Goal: Information Seeking & Learning: Learn about a topic

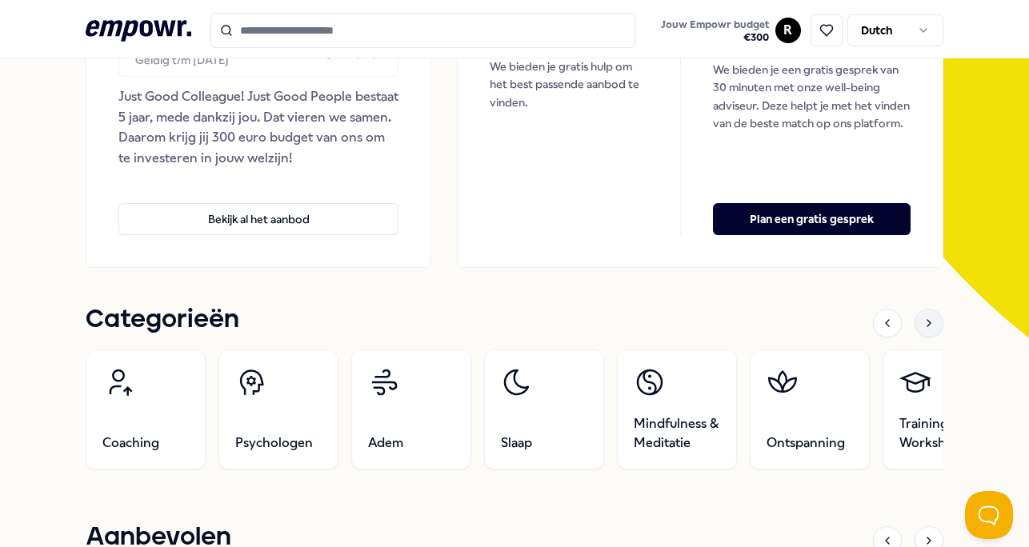
click at [932, 327] on icon at bounding box center [929, 323] width 13 height 13
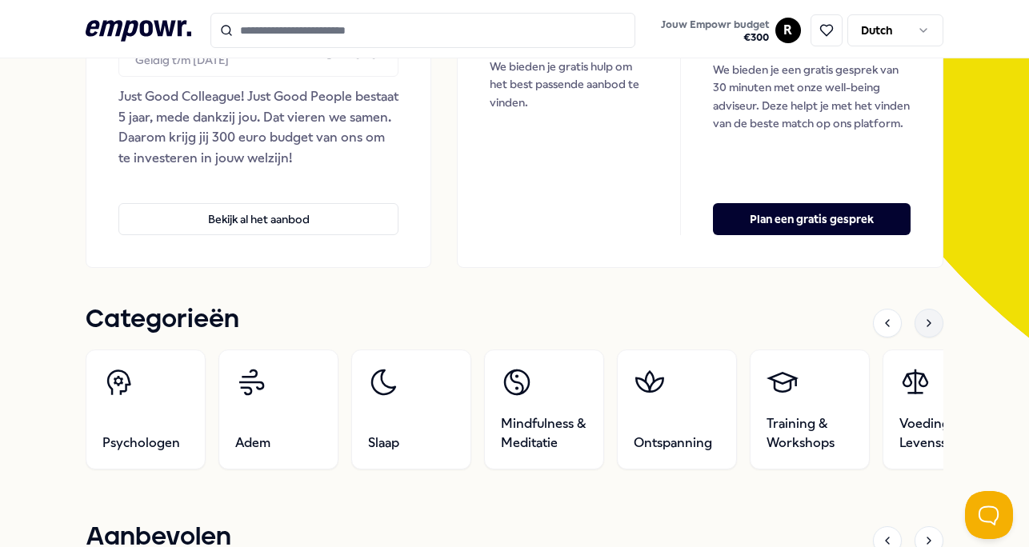
click at [932, 328] on icon at bounding box center [929, 323] width 13 height 13
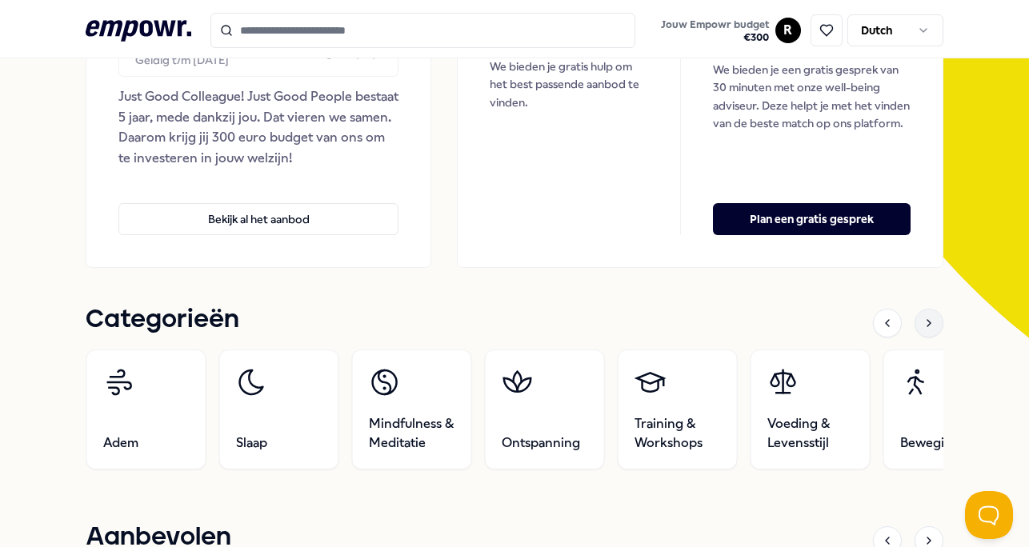
click at [932, 329] on icon at bounding box center [929, 323] width 13 height 13
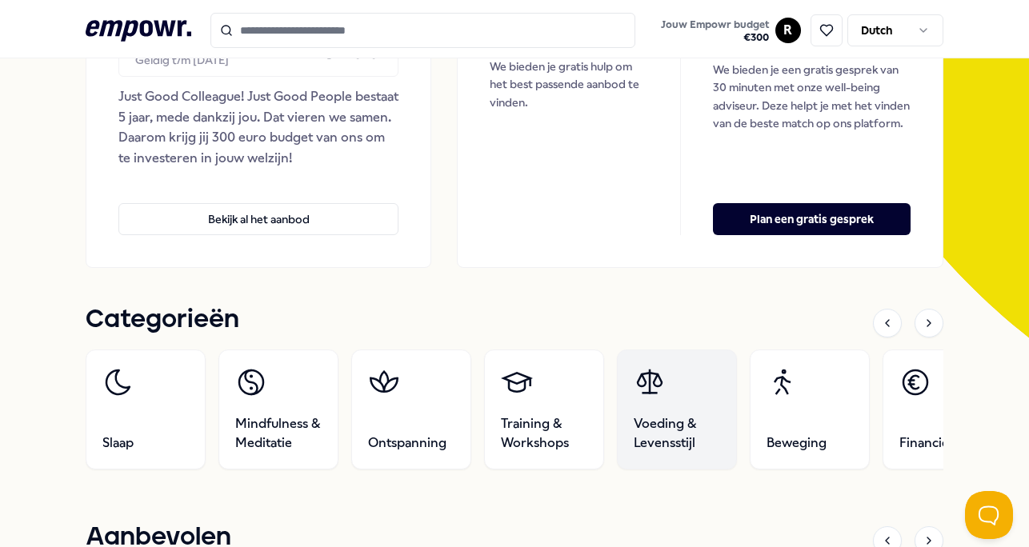
click at [674, 411] on link "Voeding & Levensstijl" at bounding box center [677, 410] width 120 height 120
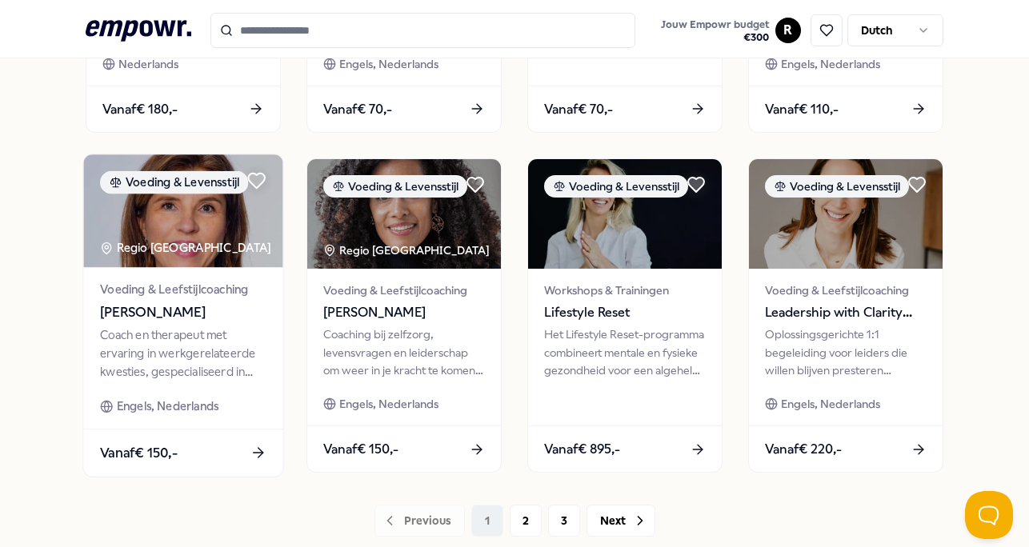
scroll to position [828, 0]
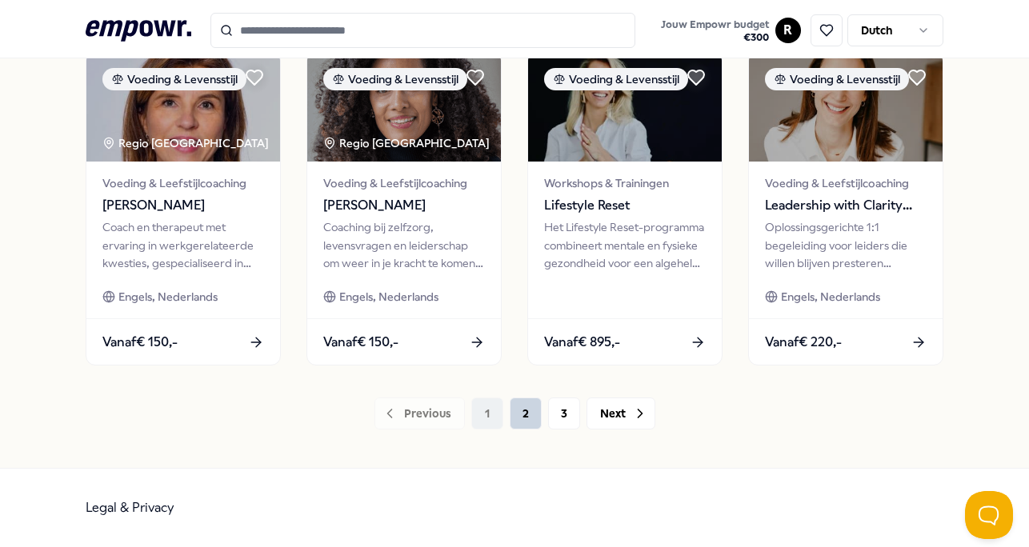
click at [513, 415] on button "2" at bounding box center [526, 414] width 32 height 32
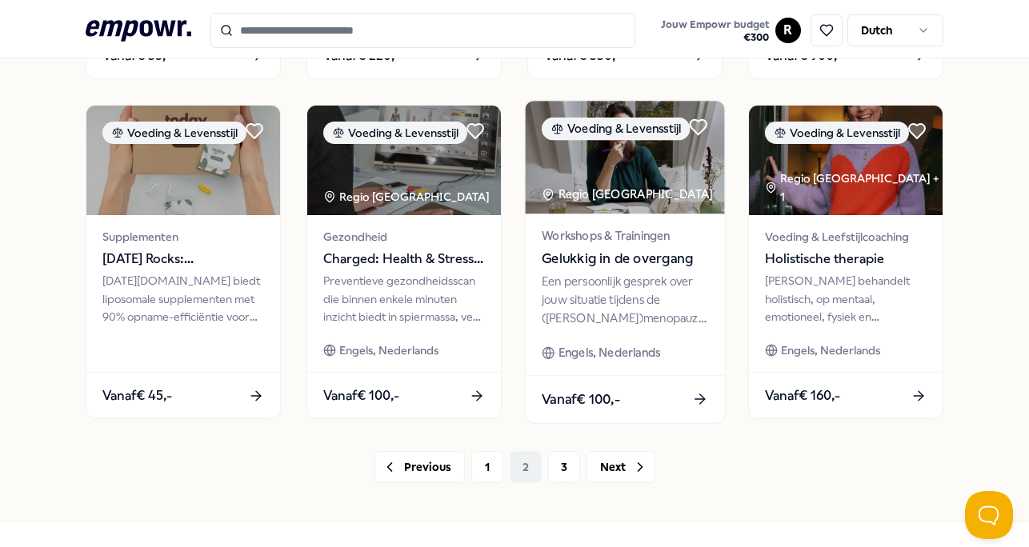
scroll to position [791, 0]
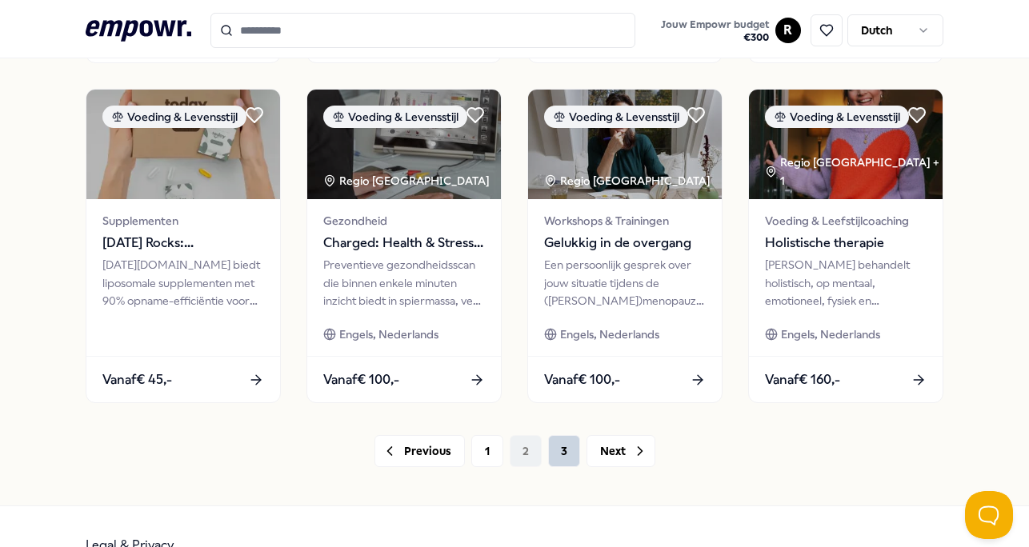
click at [557, 450] on button "3" at bounding box center [564, 451] width 32 height 32
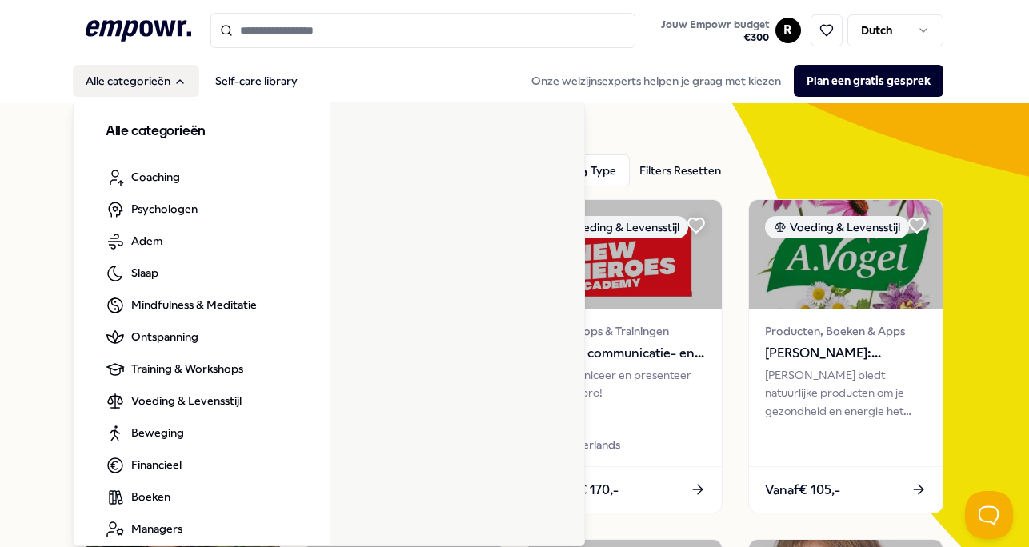
click at [157, 85] on button "Alle categorieën" at bounding box center [136, 81] width 126 height 32
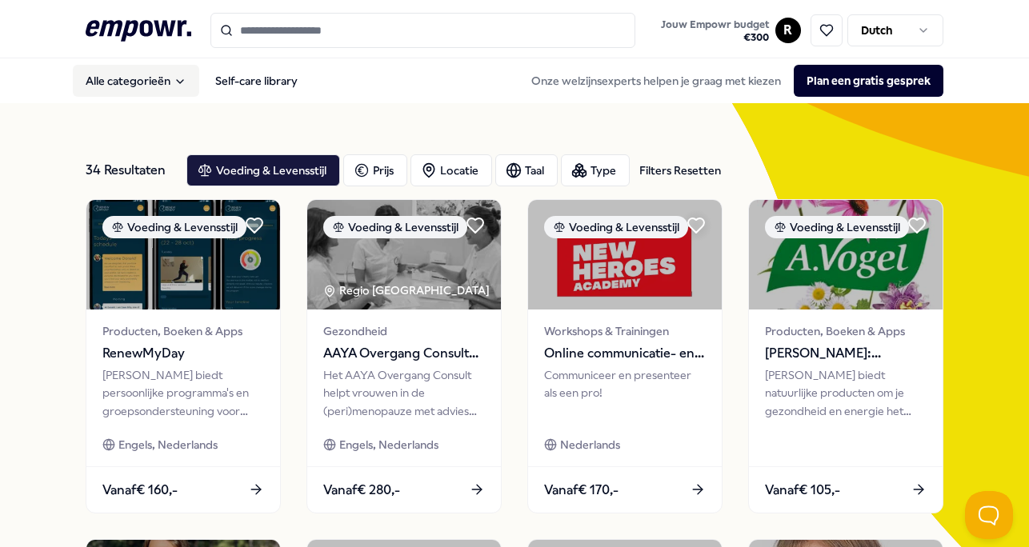
click at [157, 85] on button "Alle categorieën" at bounding box center [136, 81] width 126 height 32
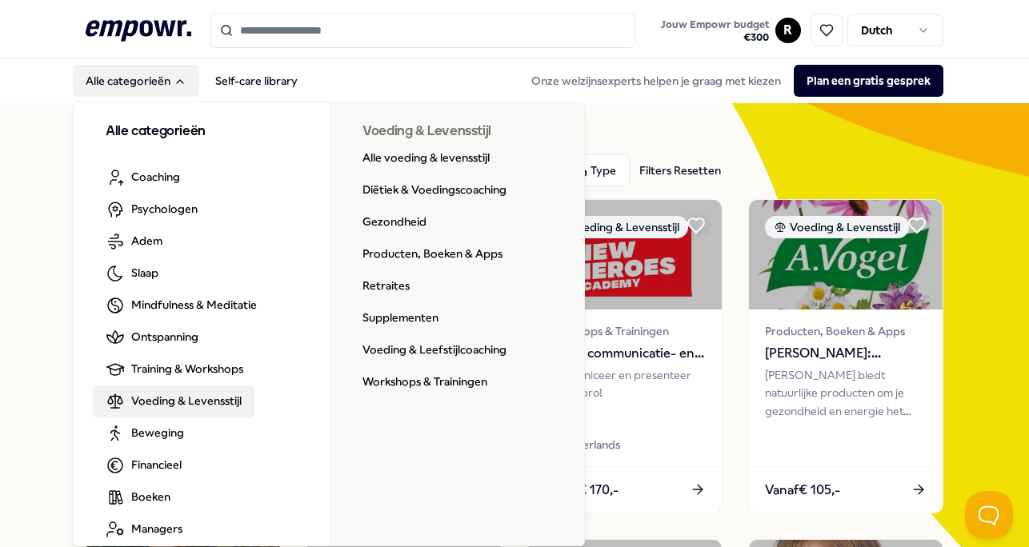
scroll to position [17, 0]
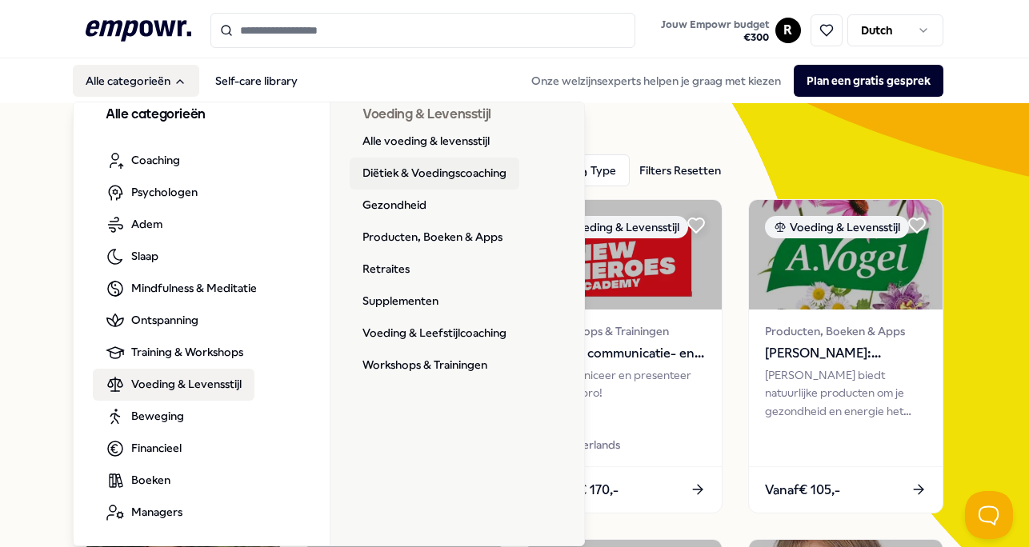
click at [423, 171] on link "Diëtiek & Voedingscoaching" at bounding box center [435, 174] width 170 height 32
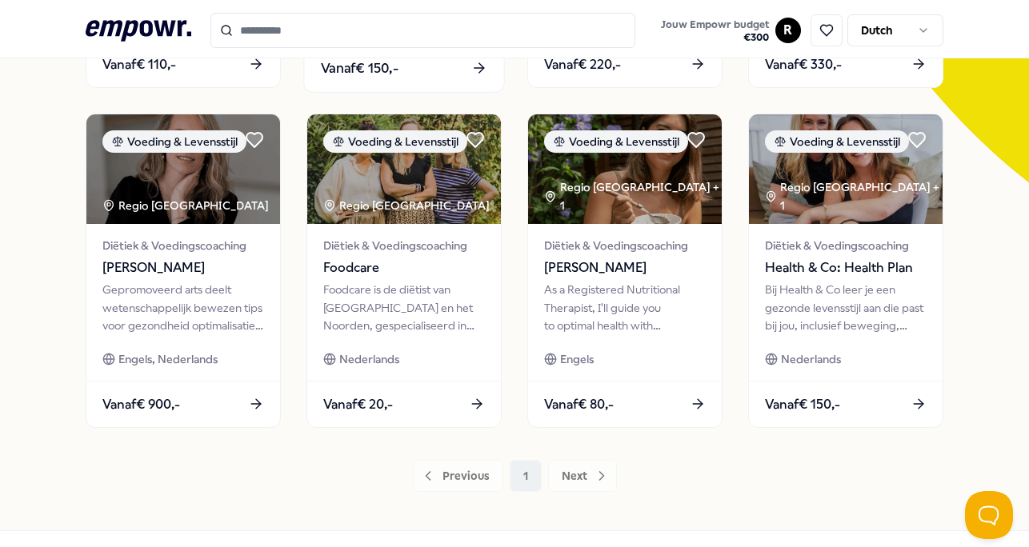
scroll to position [427, 0]
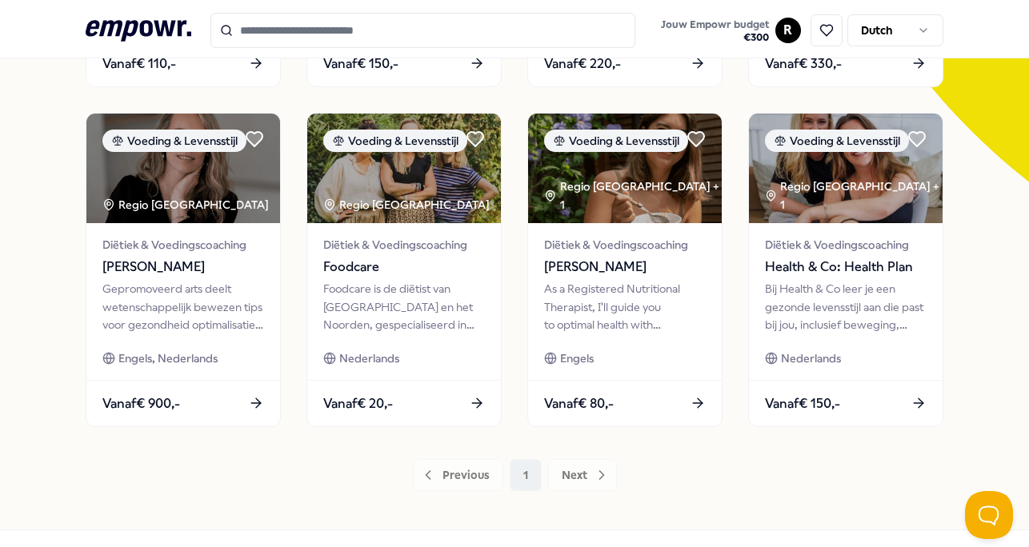
click at [574, 473] on div "Previous 1 Next" at bounding box center [515, 475] width 858 height 32
click at [567, 475] on div "Previous 1 Next" at bounding box center [515, 475] width 858 height 32
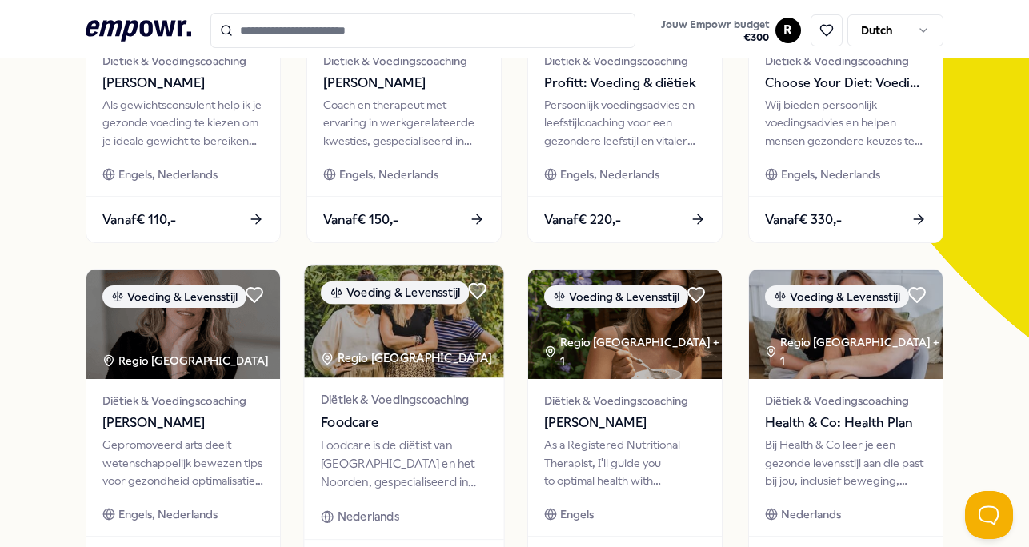
scroll to position [0, 0]
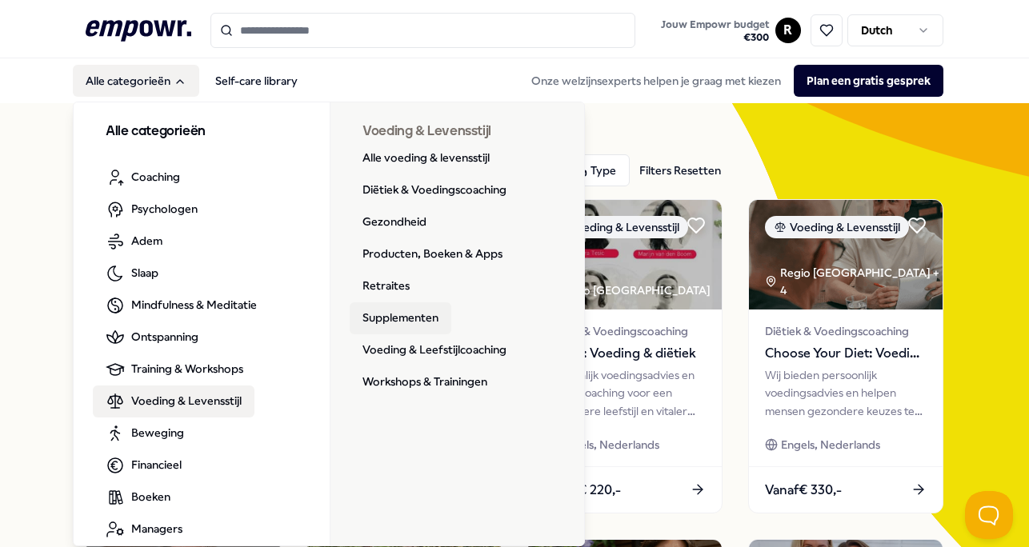
click at [411, 319] on link "Supplementen" at bounding box center [401, 319] width 102 height 32
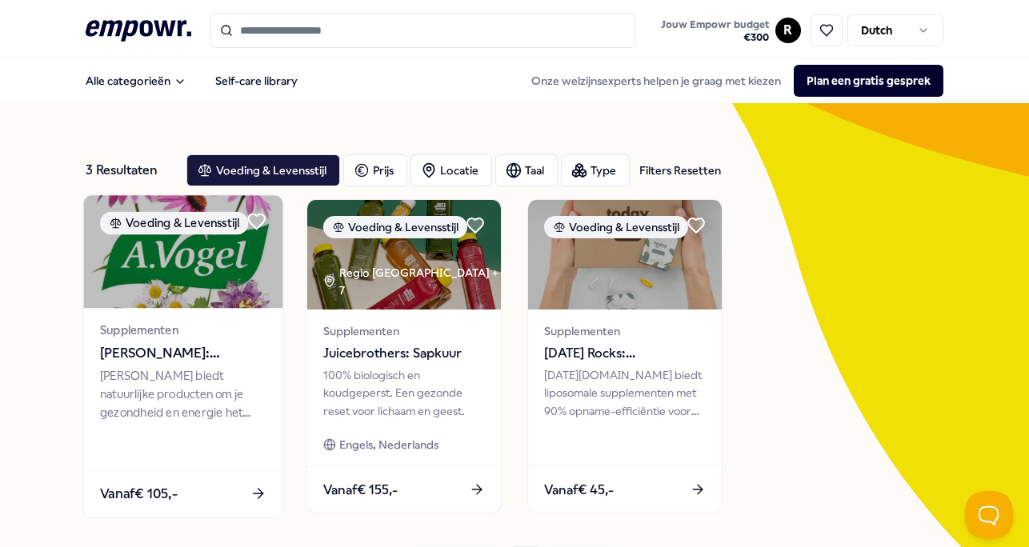
click at [201, 346] on span "[PERSON_NAME]: Supplementen" at bounding box center [183, 353] width 166 height 21
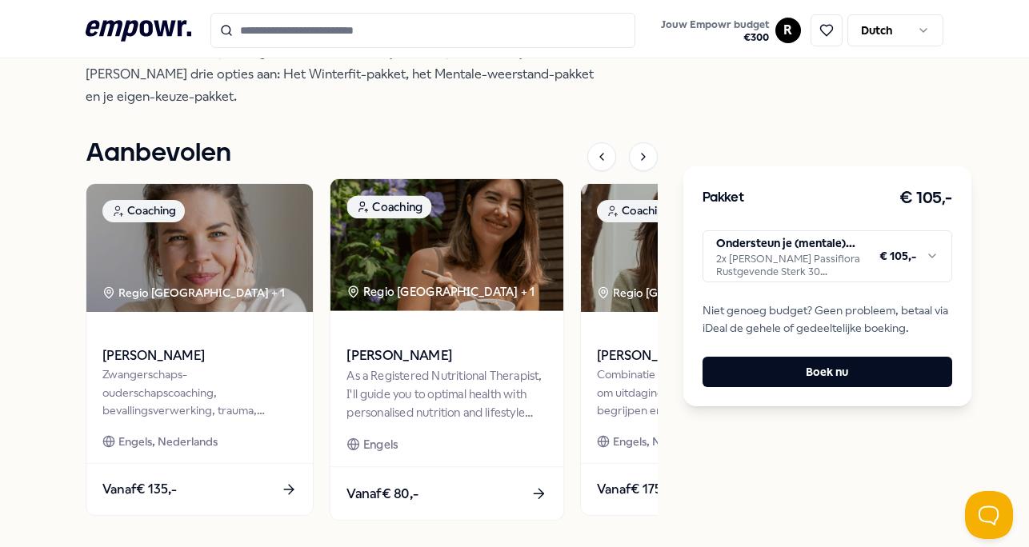
scroll to position [596, 0]
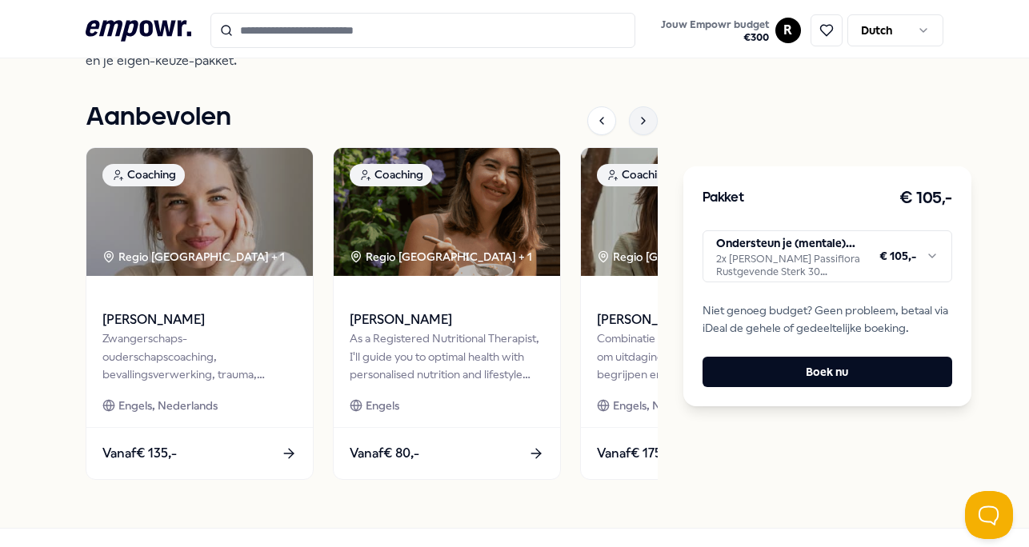
click at [647, 114] on icon at bounding box center [643, 120] width 13 height 13
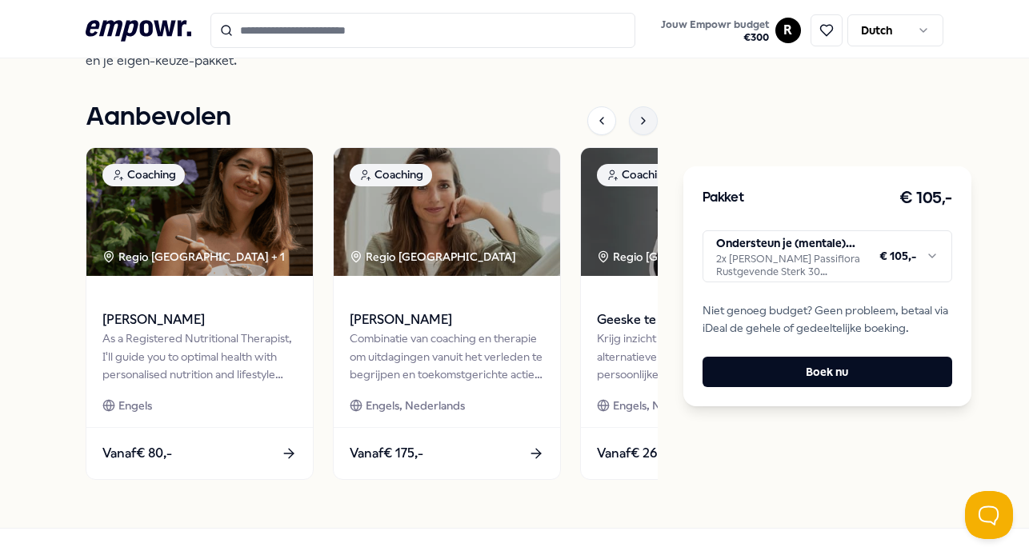
click at [647, 114] on icon at bounding box center [643, 120] width 13 height 13
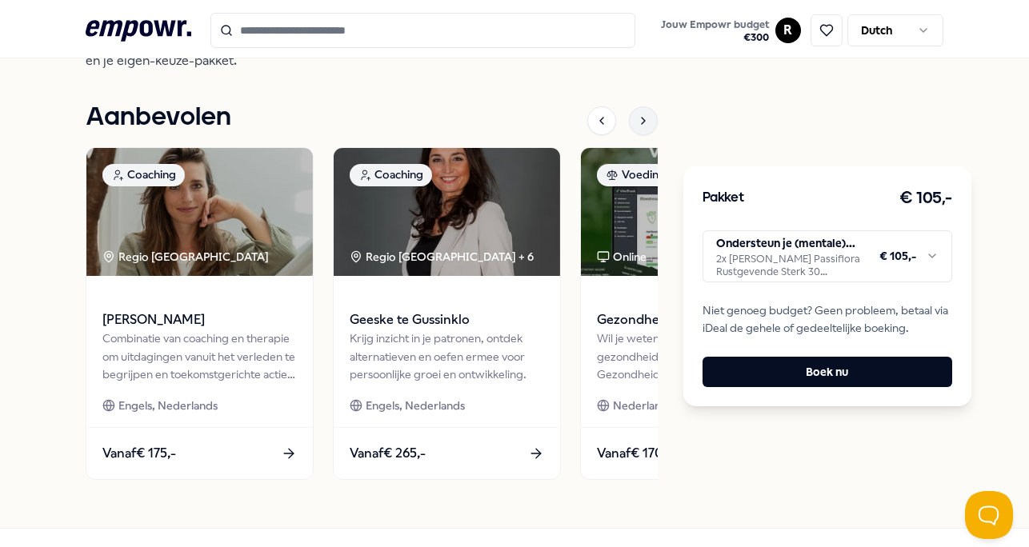
click at [647, 114] on icon at bounding box center [643, 120] width 13 height 13
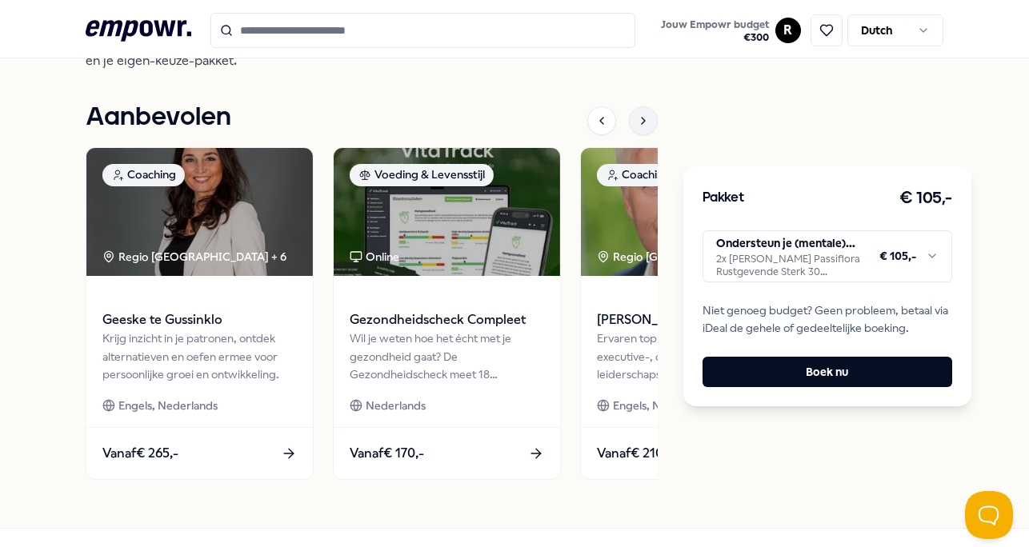
click at [647, 114] on icon at bounding box center [643, 120] width 13 height 13
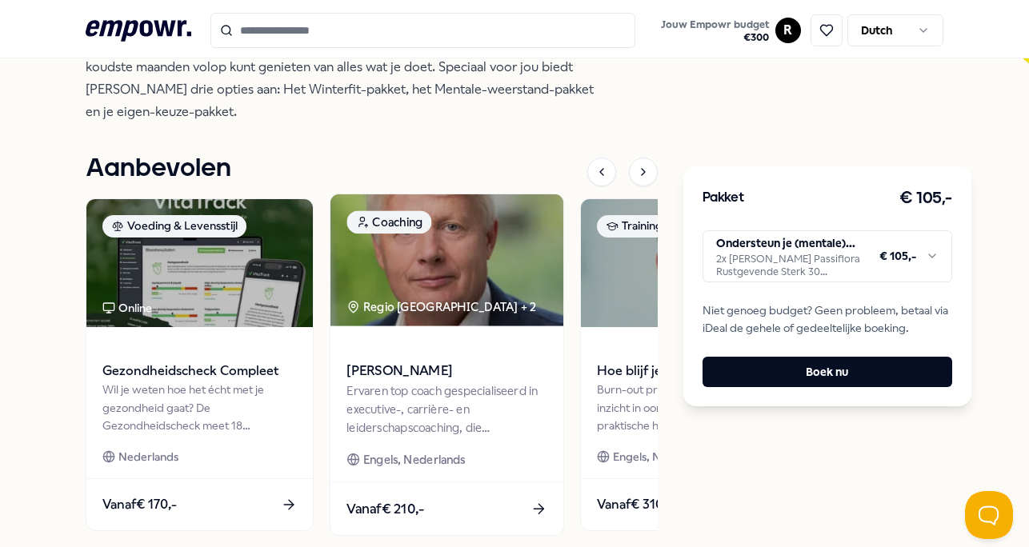
scroll to position [544, 0]
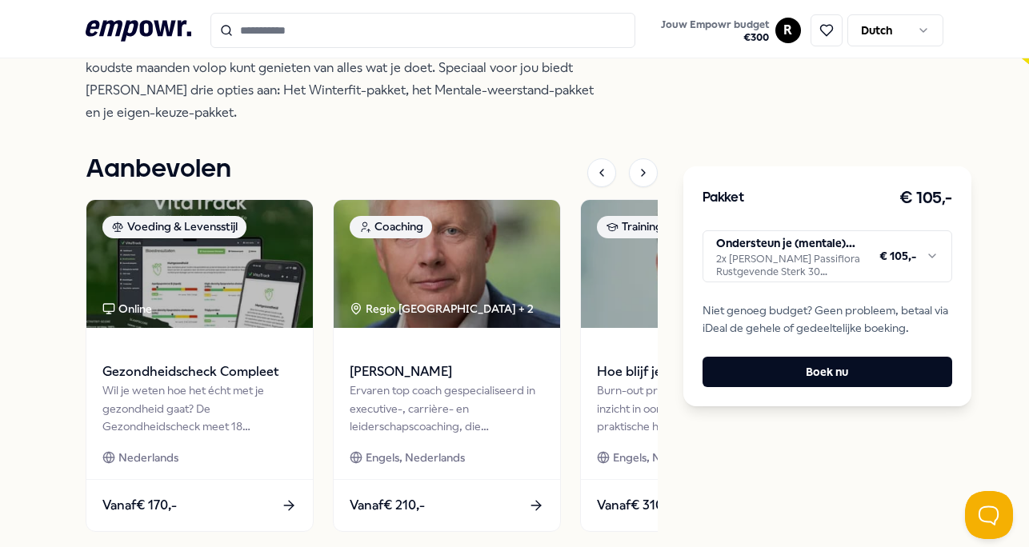
click at [853, 275] on html ".empowr-logo_svg__cls-1{fill:#03032f} Jouw Empowr budget € 300 R Dutch Alle cat…" at bounding box center [514, 273] width 1029 height 547
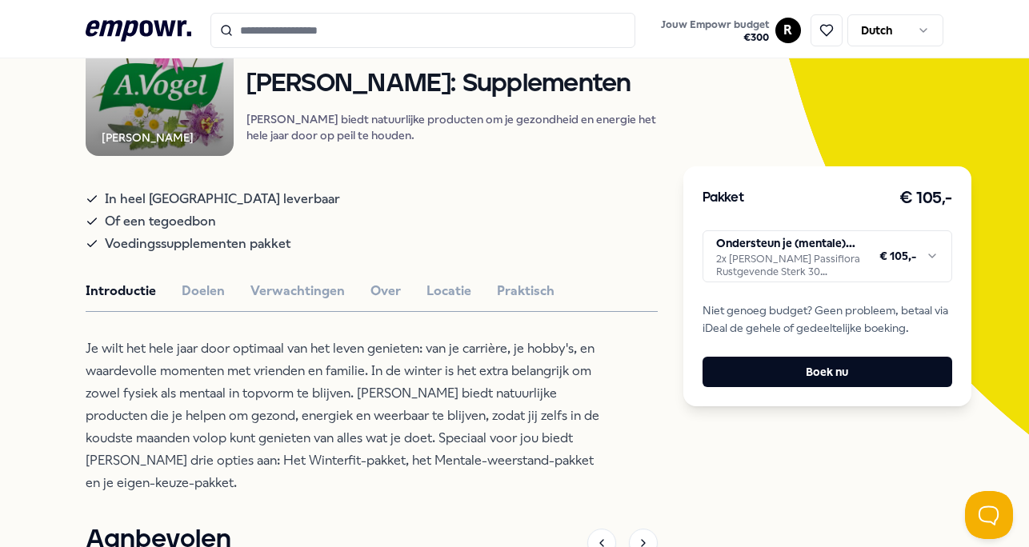
scroll to position [176, 0]
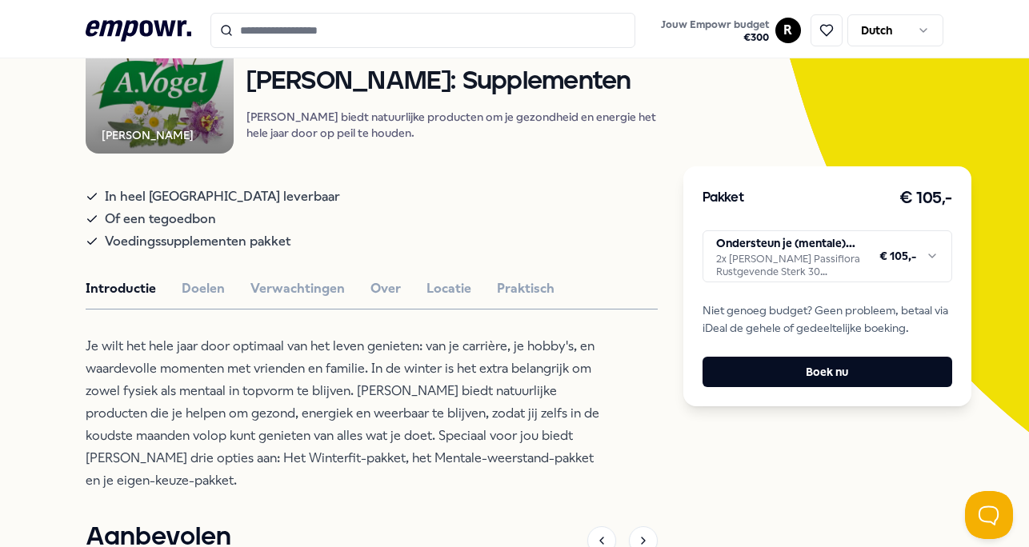
click at [911, 266] on html ".empowr-logo_svg__cls-1{fill:#03032f} Jouw Empowr budget € 300 R Dutch Alle cat…" at bounding box center [514, 273] width 1029 height 547
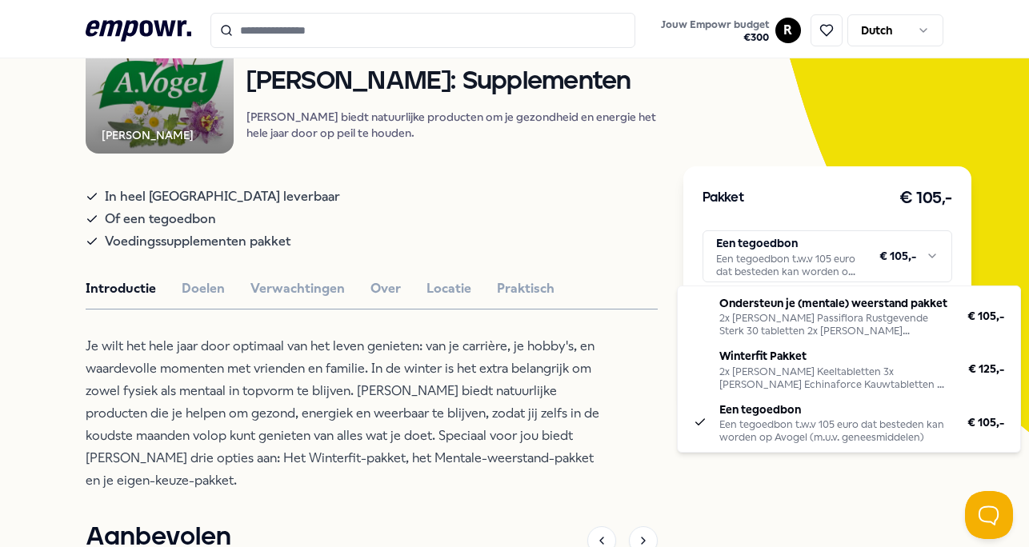
click at [900, 254] on html ".empowr-logo_svg__cls-1{fill:#03032f} Jouw Empowr budget € 300 R Dutch Alle cat…" at bounding box center [514, 273] width 1029 height 547
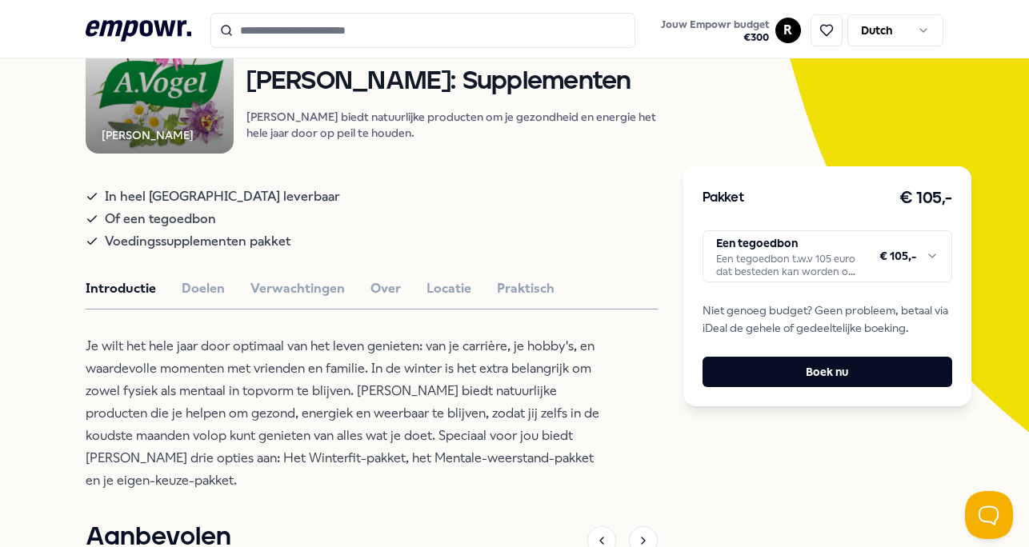
scroll to position [0, 0]
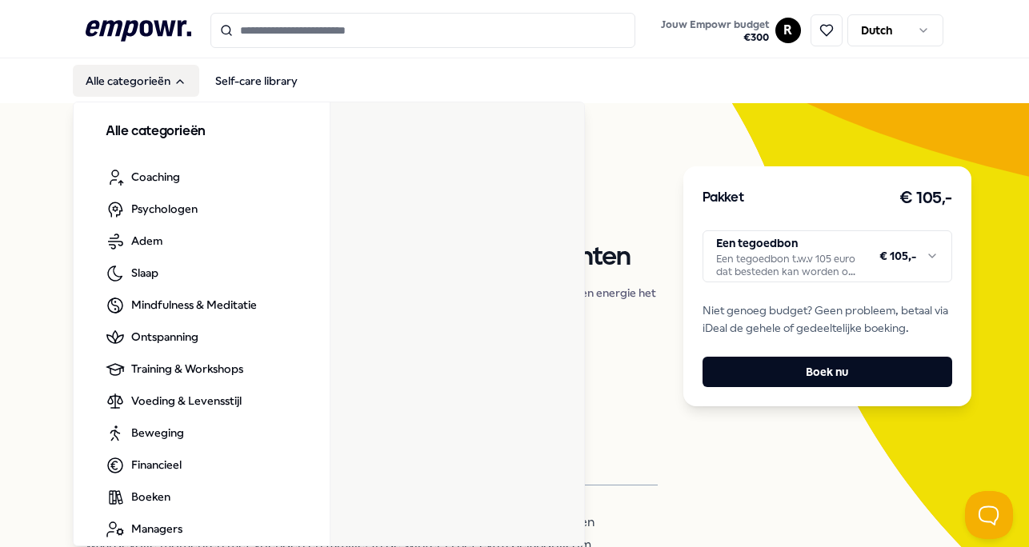
click at [174, 90] on button "Alle categorieën" at bounding box center [136, 81] width 126 height 32
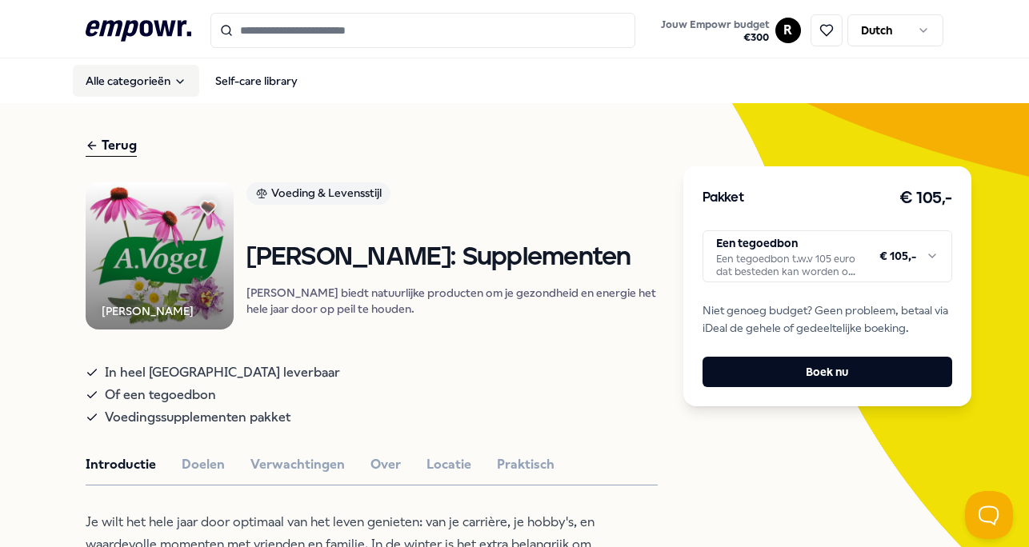
click at [174, 90] on button "Alle categorieën" at bounding box center [136, 81] width 126 height 32
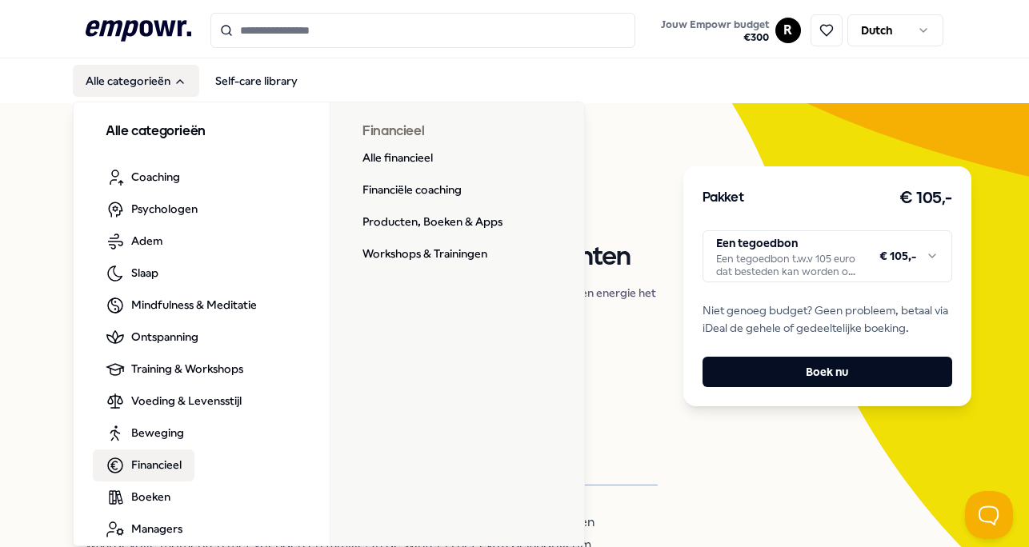
scroll to position [17, 0]
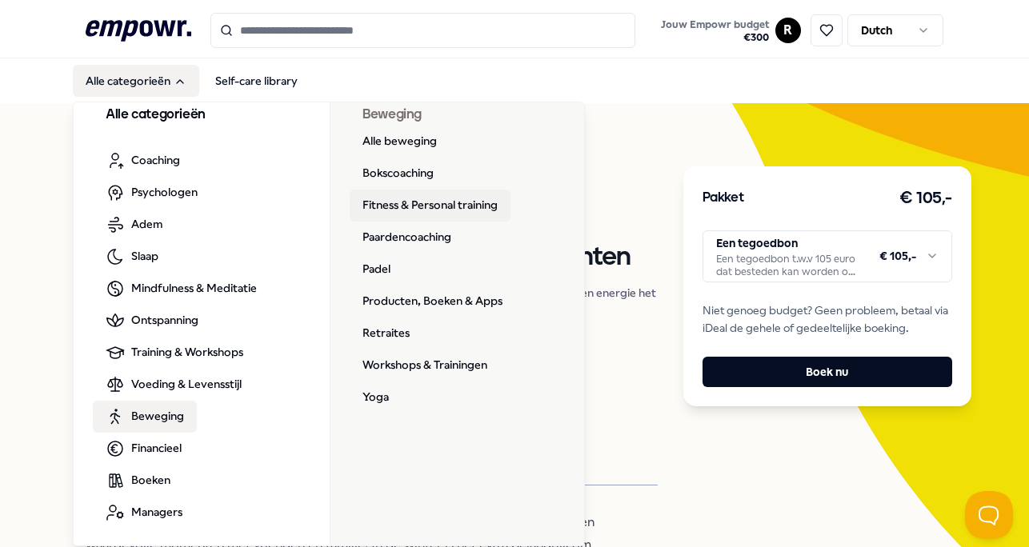
click at [403, 207] on link "Fitness & Personal training" at bounding box center [430, 206] width 161 height 32
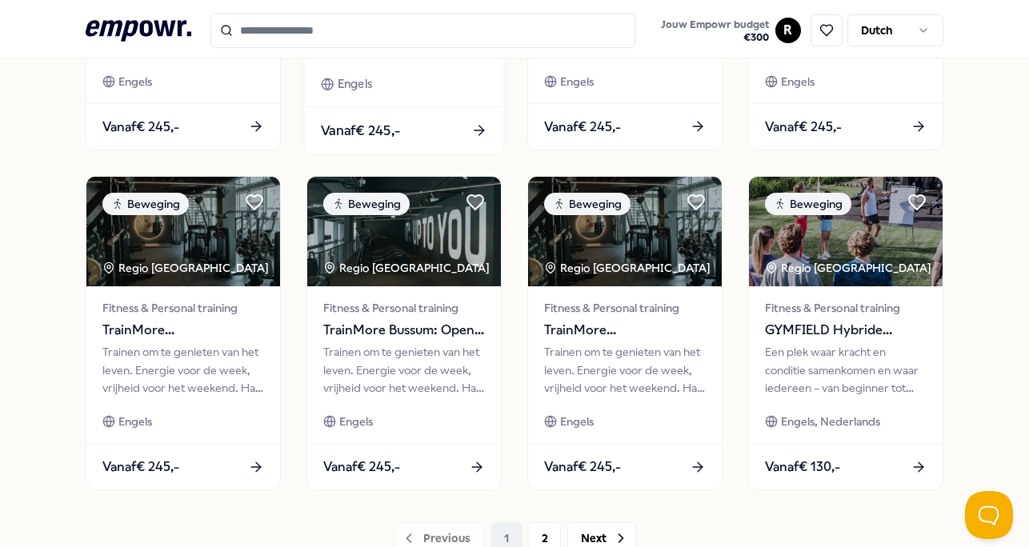
scroll to position [828, 0]
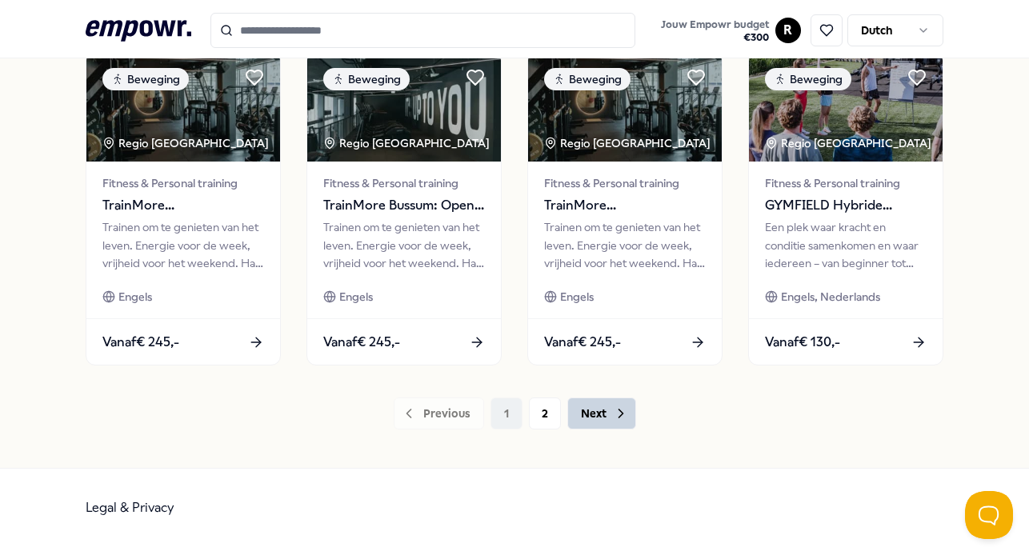
click at [611, 420] on button "Next" at bounding box center [601, 414] width 69 height 32
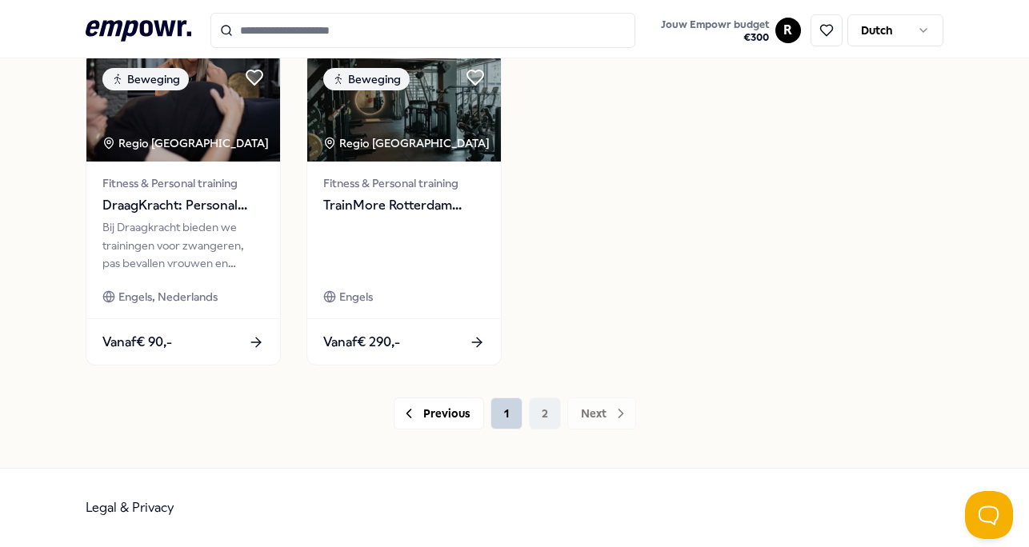
click at [502, 410] on button "1" at bounding box center [507, 414] width 32 height 32
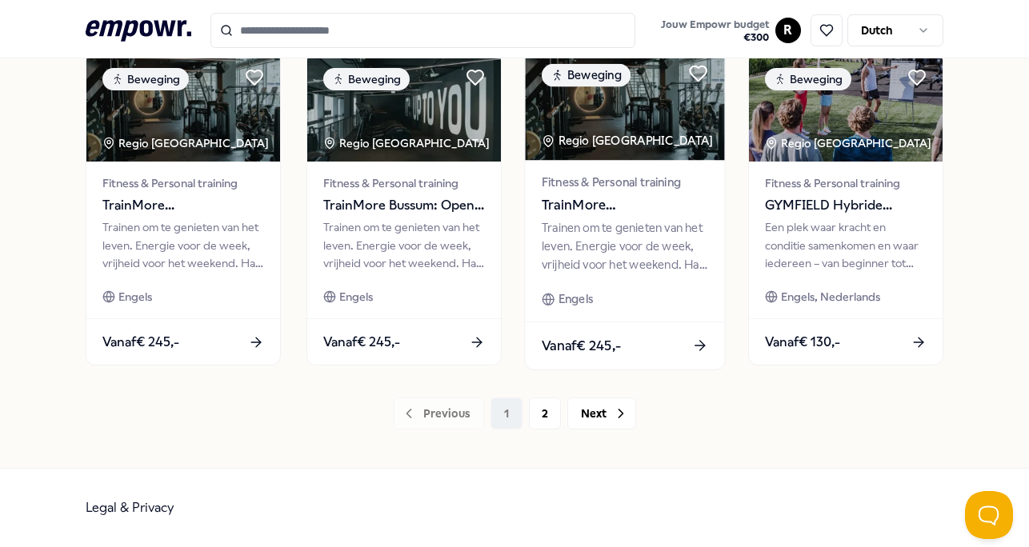
click at [640, 247] on div "Trainen om te genieten van het leven. Energie voor de week, vrijheid voor het w…" at bounding box center [625, 246] width 166 height 55
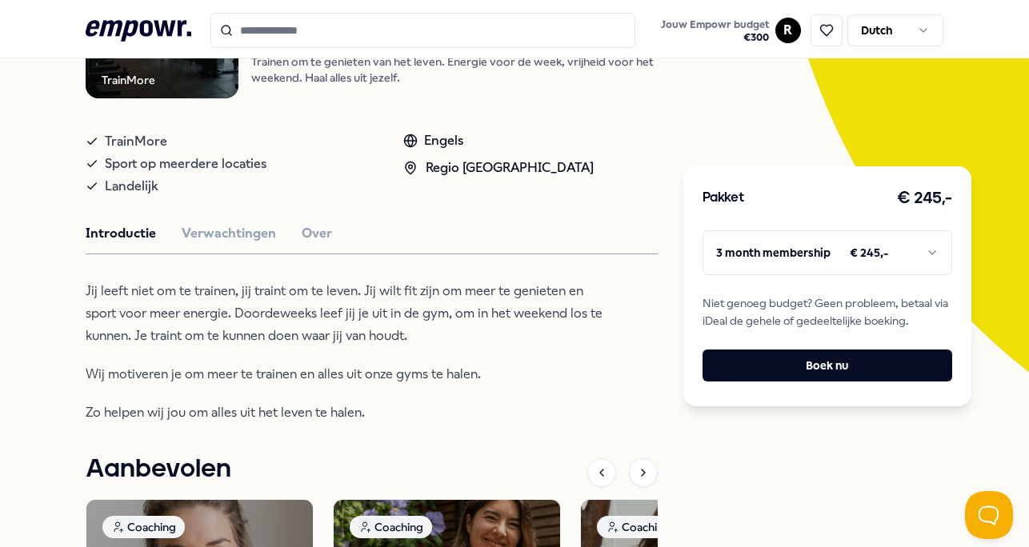
scroll to position [237, 0]
